Goal: Information Seeking & Learning: Understand process/instructions

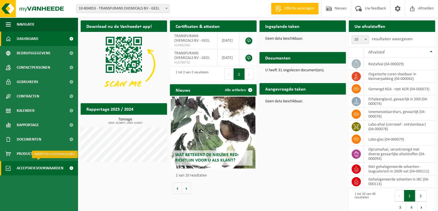
click at [36, 167] on span "Acceptatievoorwaarden" at bounding box center [40, 168] width 47 height 14
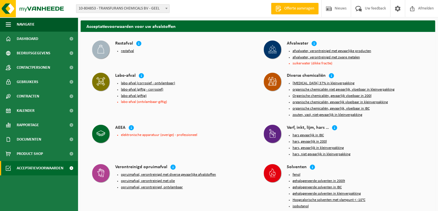
click at [313, 133] on button "hars gevaarlijk in IBC" at bounding box center [307, 135] width 31 height 5
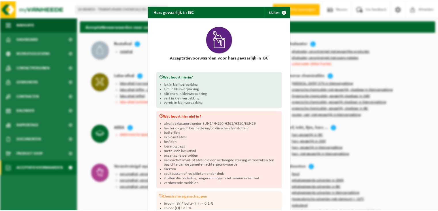
scroll to position [1, 0]
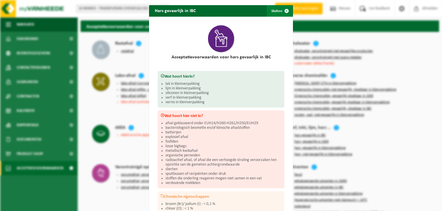
click at [283, 12] on span "button" at bounding box center [287, 11] width 12 height 12
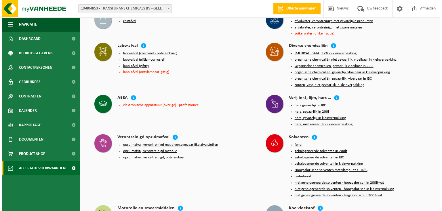
scroll to position [26, 0]
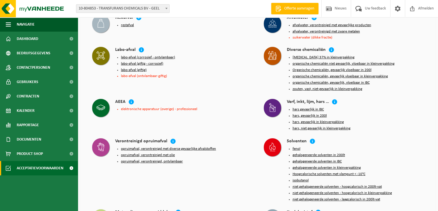
click at [311, 114] on button "hars, gevaarlijk in 200l" at bounding box center [309, 116] width 34 height 5
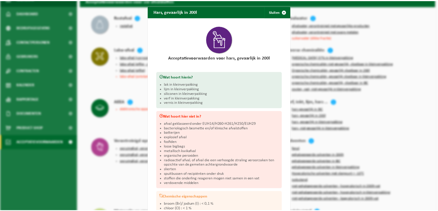
scroll to position [0, 0]
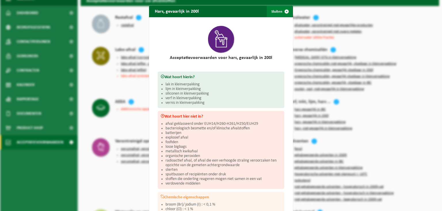
click at [283, 10] on span "button" at bounding box center [287, 12] width 12 height 12
